Goal: Information Seeking & Learning: Learn about a topic

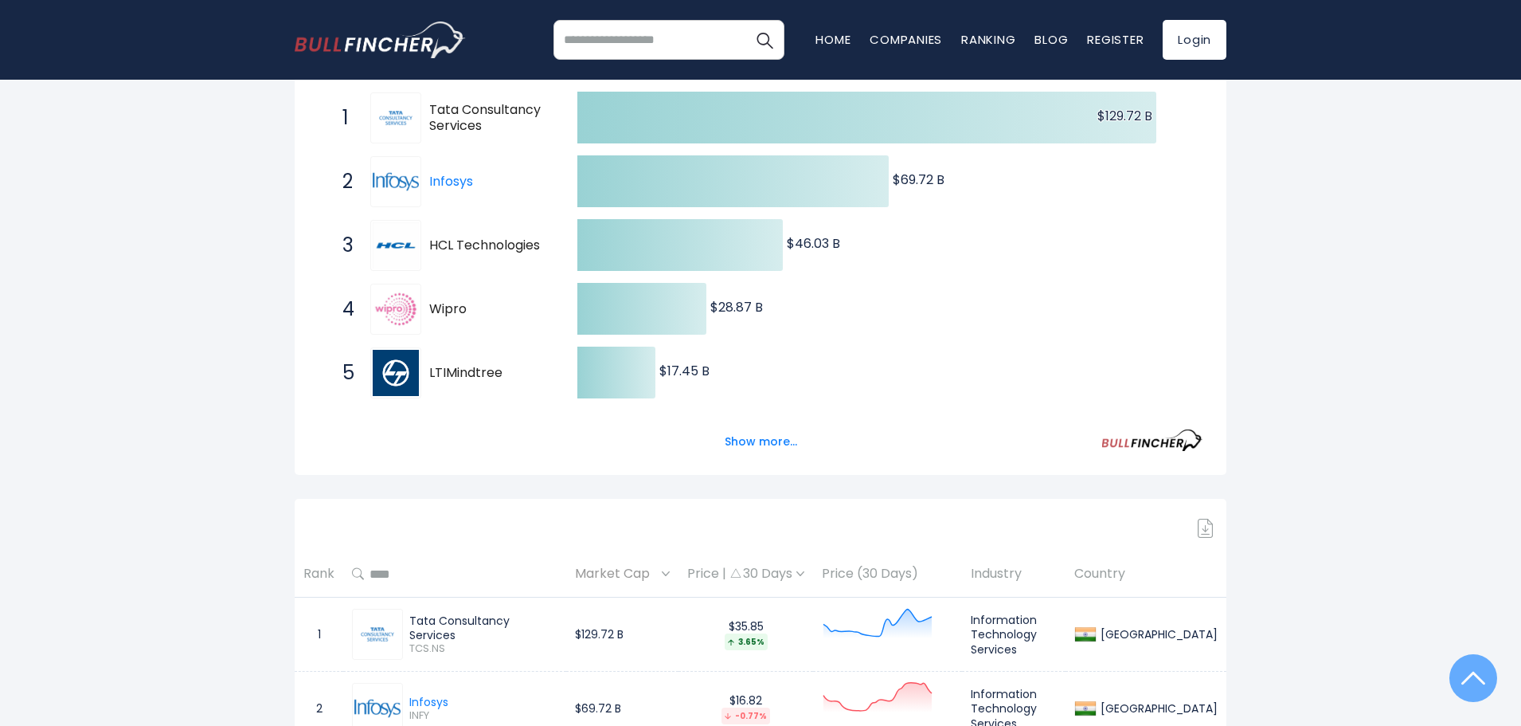
scroll to position [319, 0]
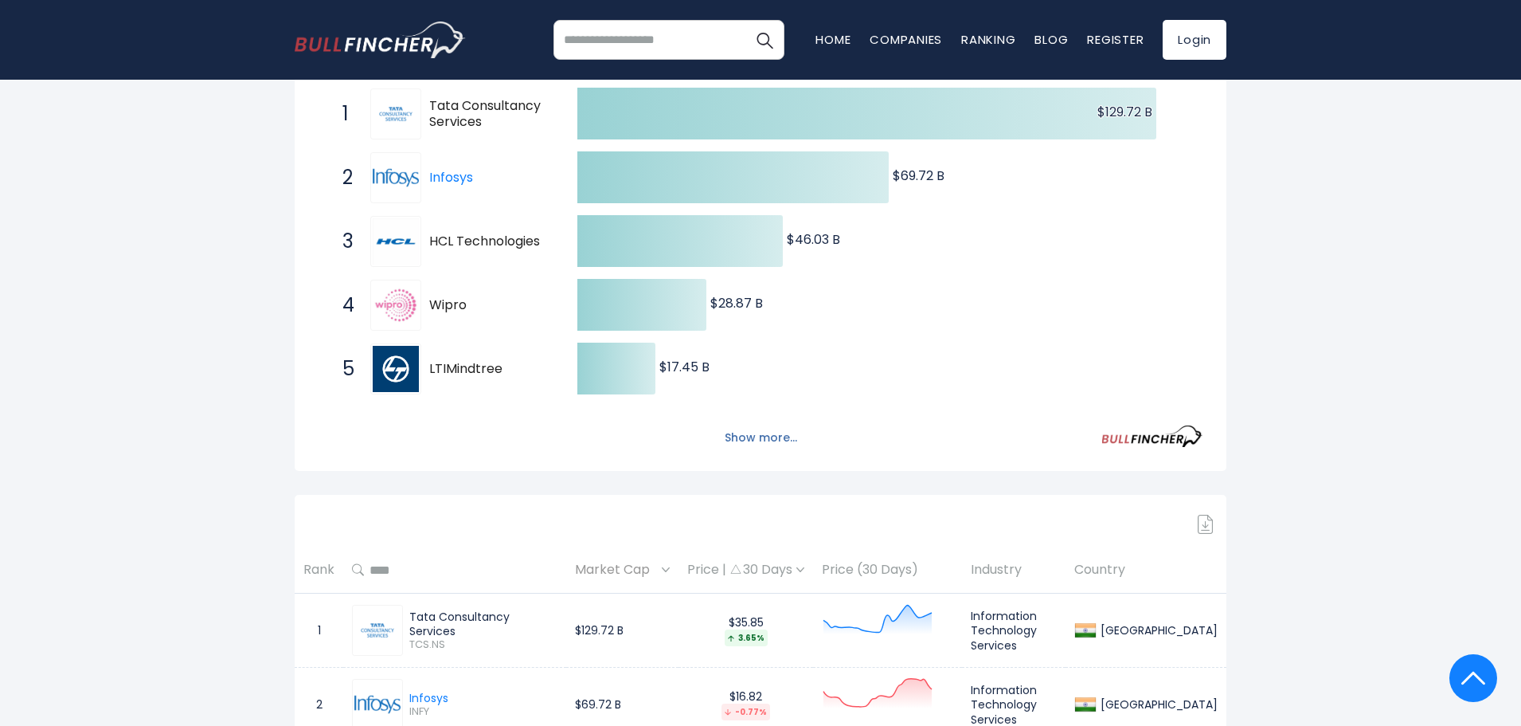
click at [744, 432] on button "Show more..." at bounding box center [761, 437] width 92 height 26
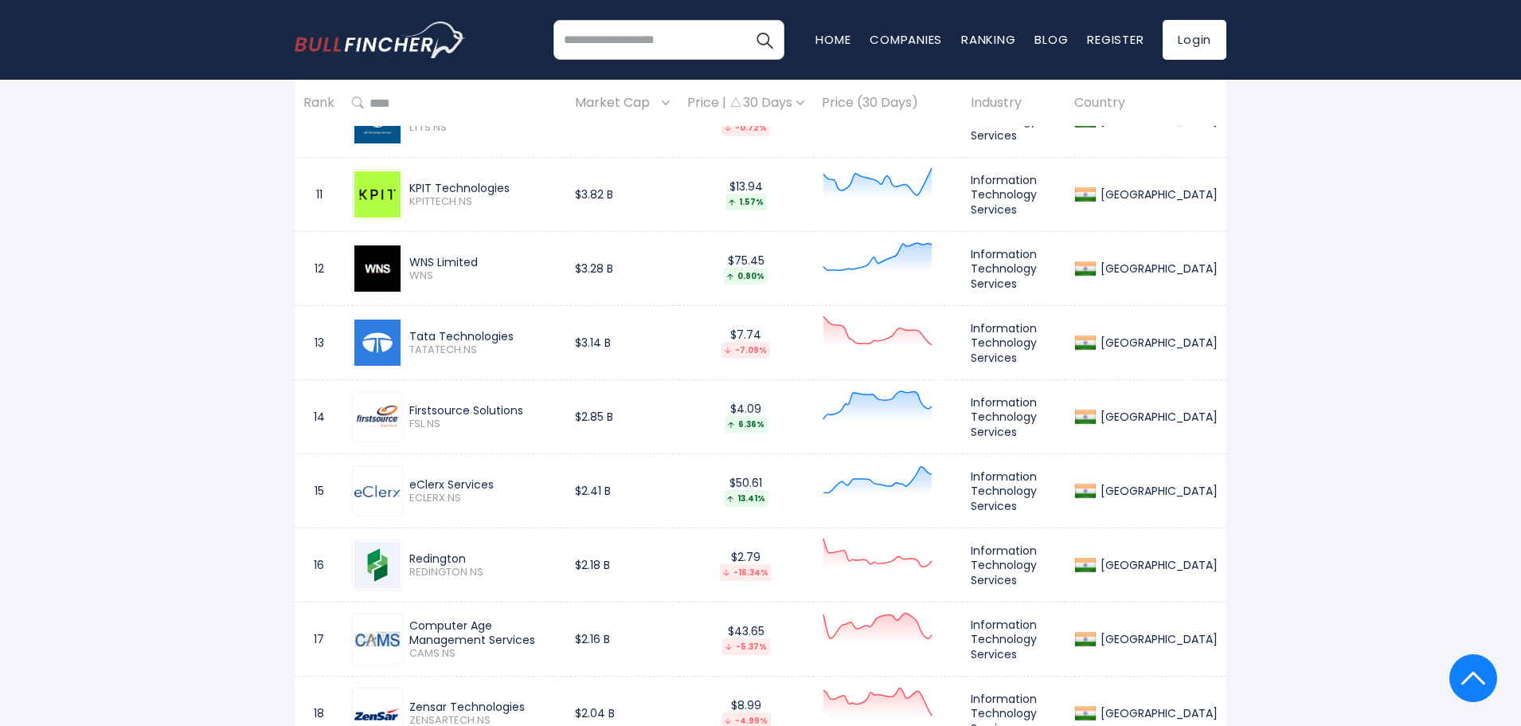
scroll to position [1832, 0]
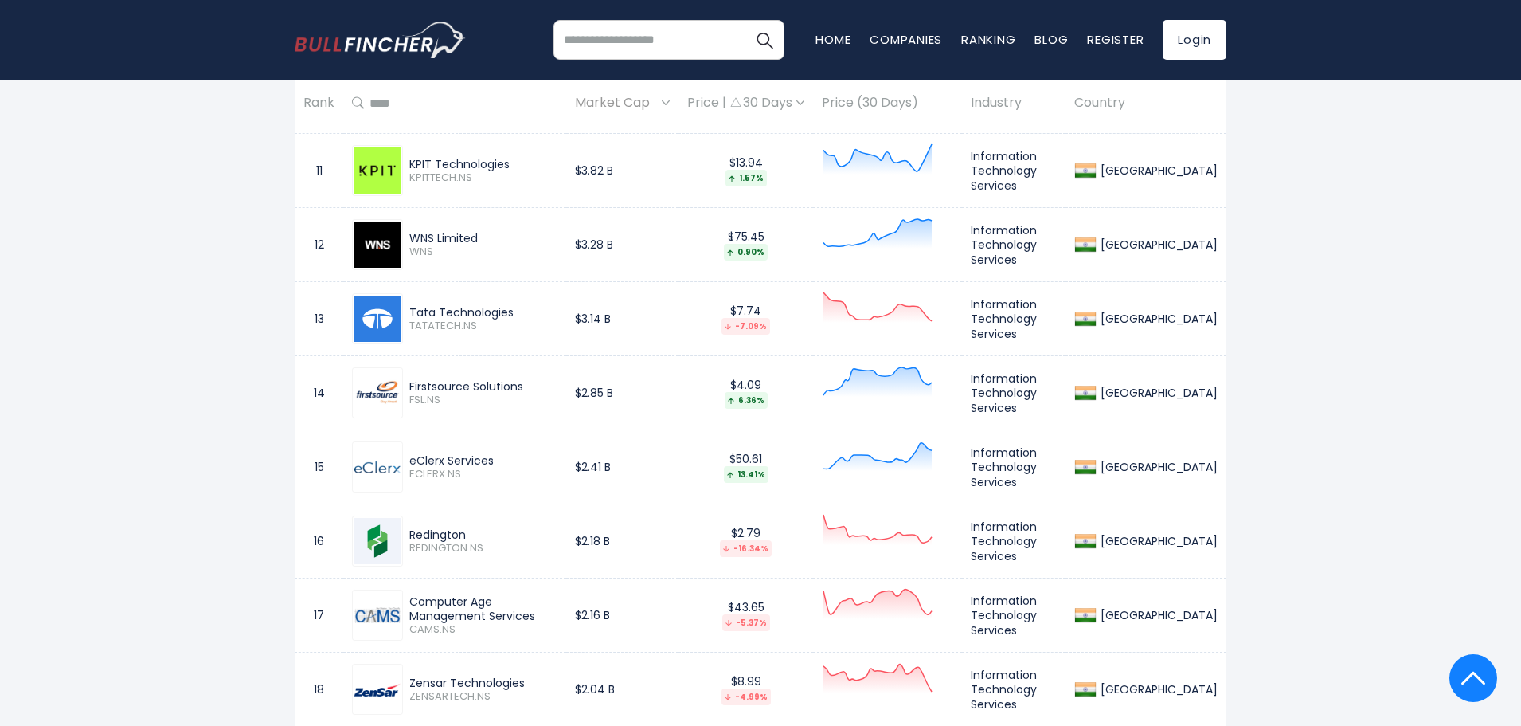
click at [433, 534] on div "Redington" at bounding box center [483, 534] width 148 height 14
drag, startPoint x: 476, startPoint y: 534, endPoint x: 410, endPoint y: 534, distance: 66.1
click at [410, 534] on div "Redington" at bounding box center [483, 534] width 148 height 14
drag, startPoint x: 450, startPoint y: 542, endPoint x: 436, endPoint y: 530, distance: 17.5
click at [436, 530] on div "Redington" at bounding box center [483, 534] width 148 height 14
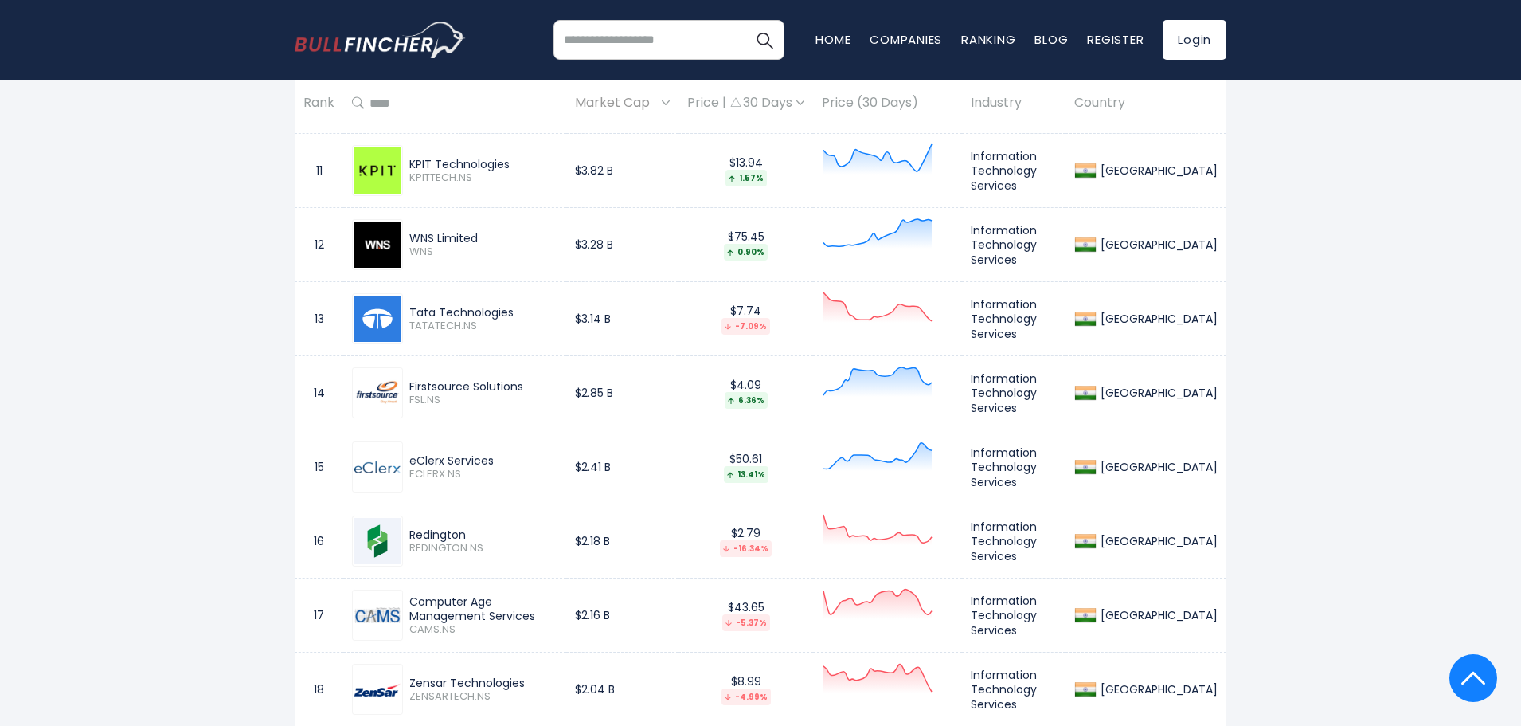
click at [436, 530] on div "Redington" at bounding box center [483, 534] width 148 height 14
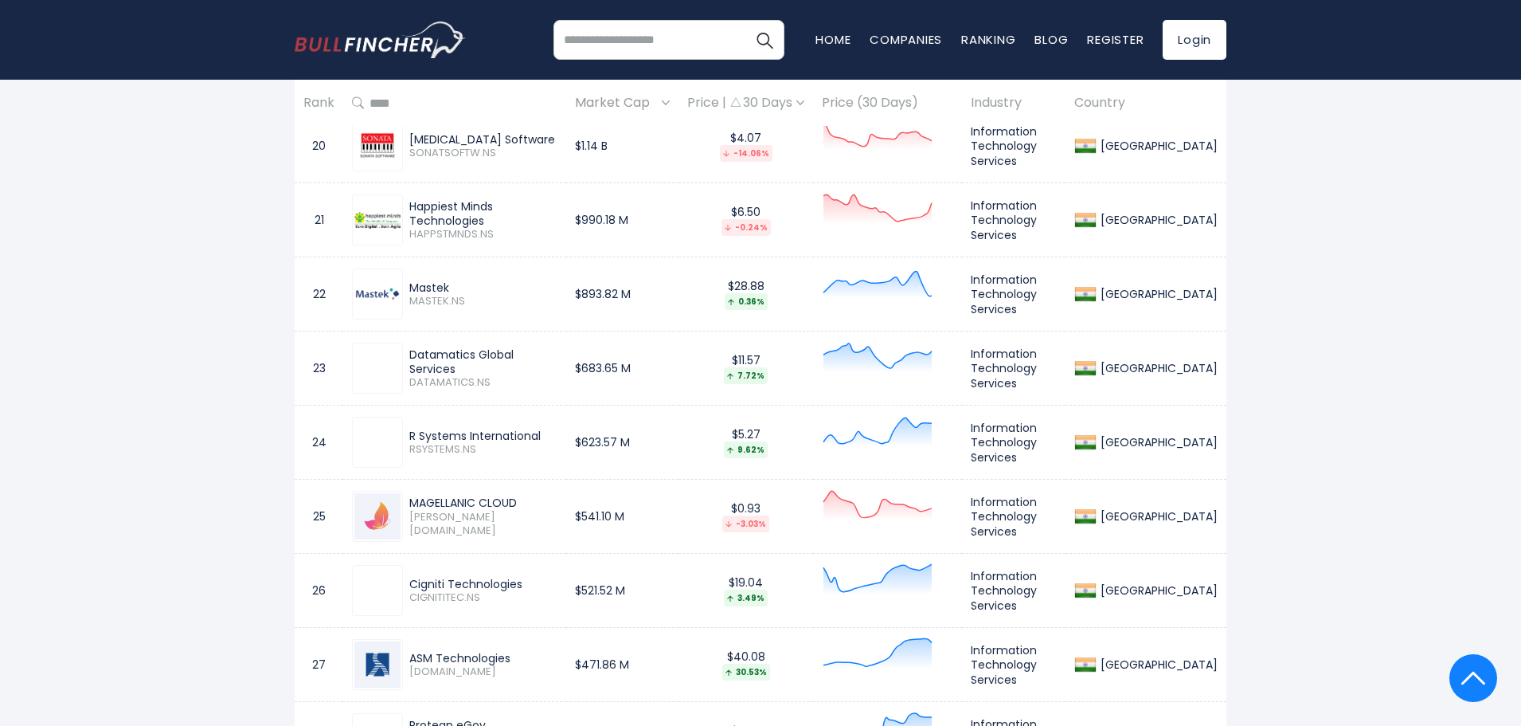
scroll to position [2548, 0]
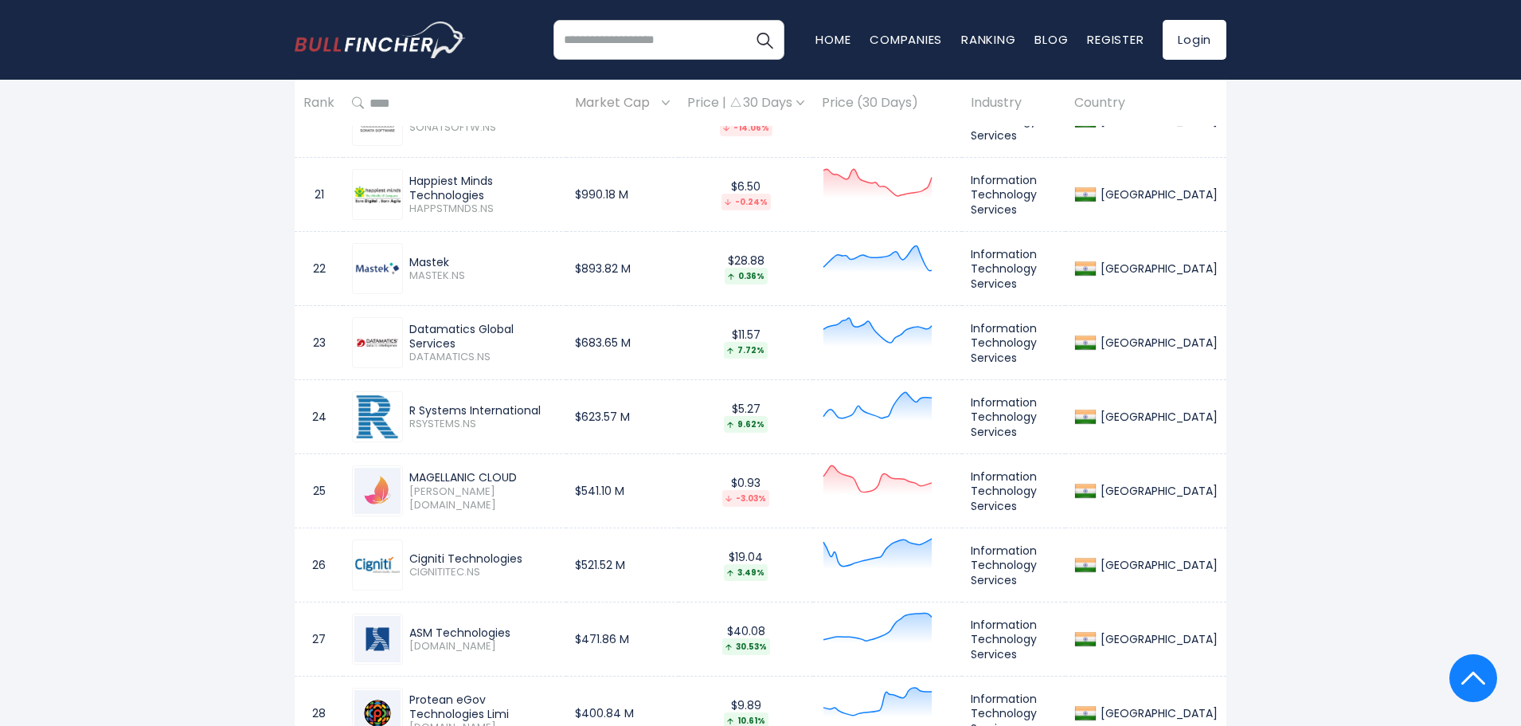
drag, startPoint x: 555, startPoint y: 403, endPoint x: 401, endPoint y: 406, distance: 153.7
click at [401, 406] on div "R Systems International RSYSTEMS.NS" at bounding box center [454, 416] width 205 height 51
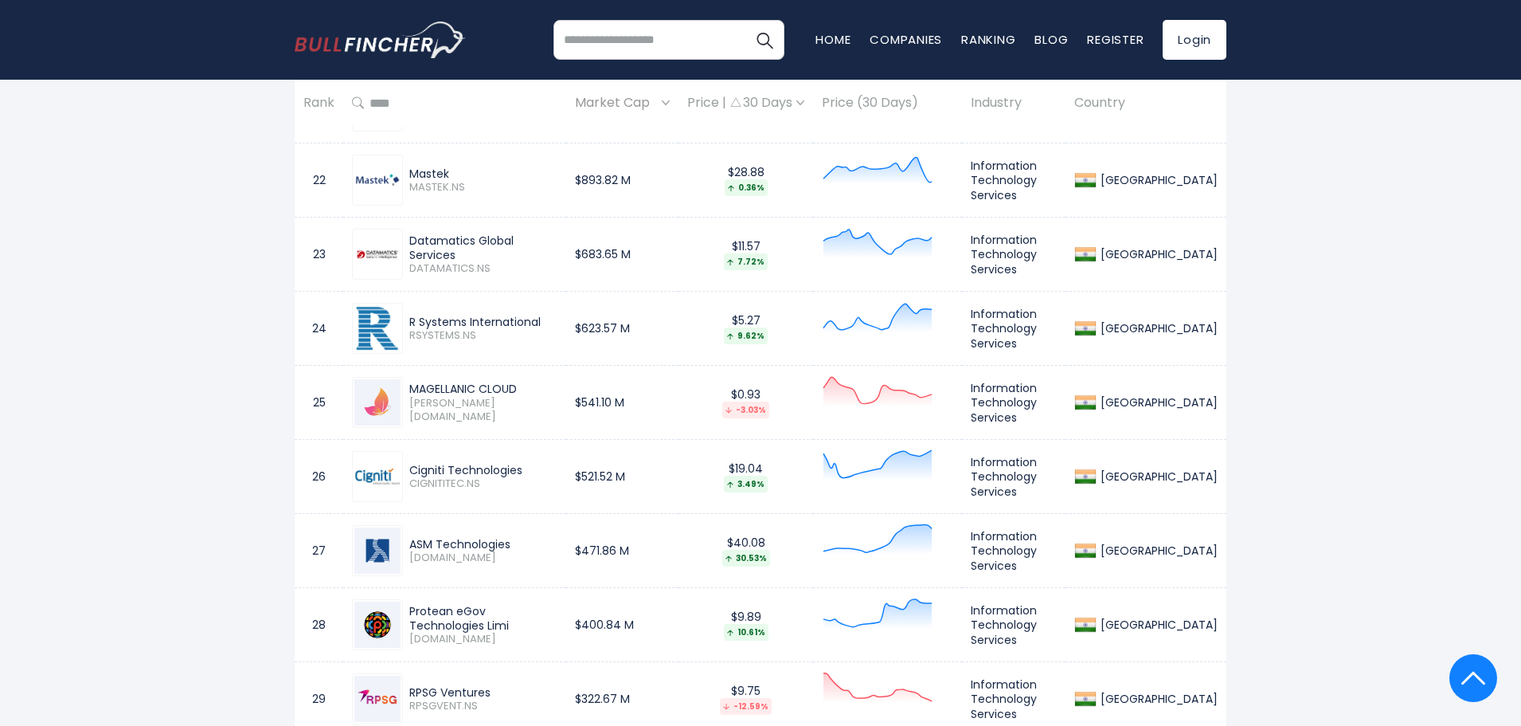
scroll to position [2628, 0]
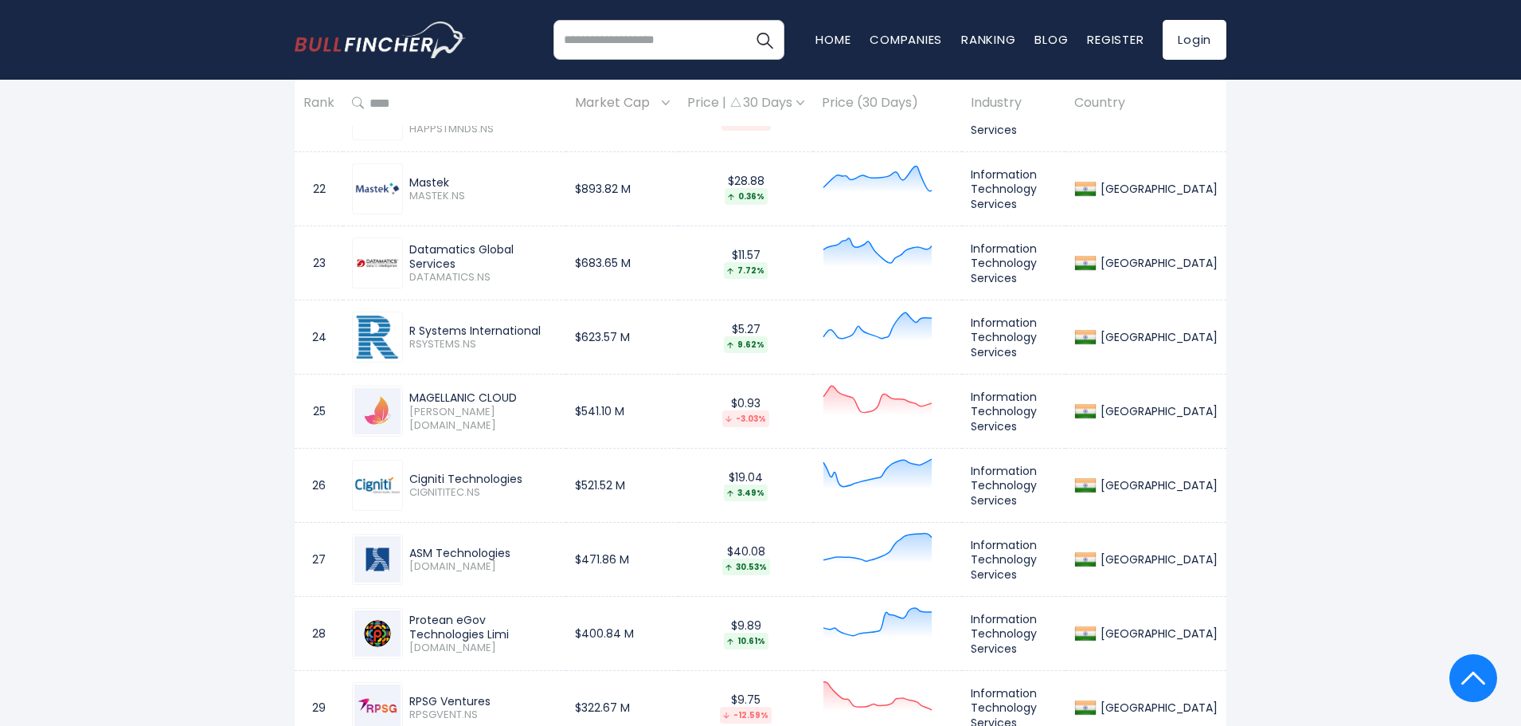
drag, startPoint x: 529, startPoint y: 476, endPoint x: 388, endPoint y: 476, distance: 141.0
click at [388, 476] on div "Cigniti Technologies CIGNITITEC.NS" at bounding box center [454, 485] width 205 height 51
drag, startPoint x: 526, startPoint y: 409, endPoint x: 409, endPoint y: 403, distance: 118.0
click at [409, 403] on div "MAGELLANIC CLOUD [PERSON_NAME][DOMAIN_NAME]" at bounding box center [480, 410] width 154 height 41
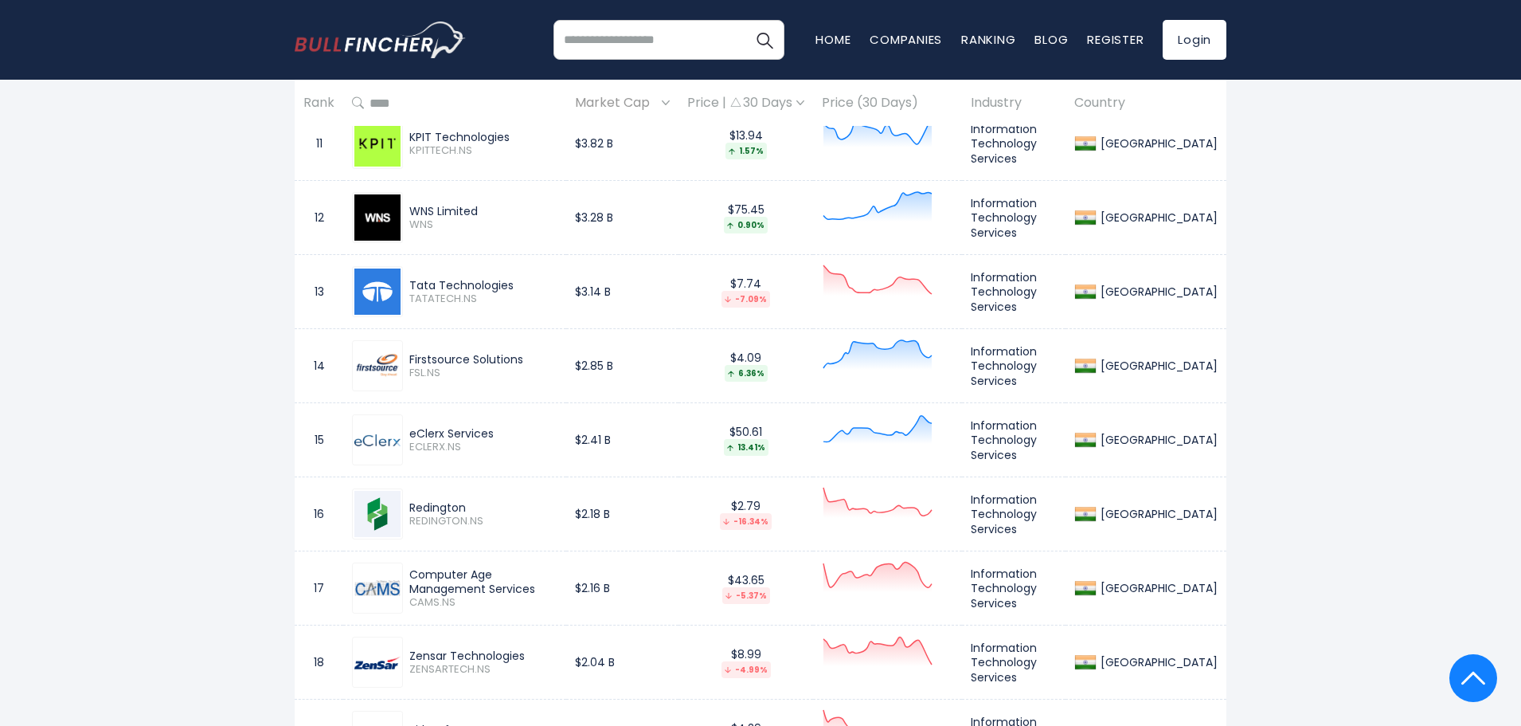
scroll to position [1832, 0]
